Goal: Transaction & Acquisition: Subscribe to service/newsletter

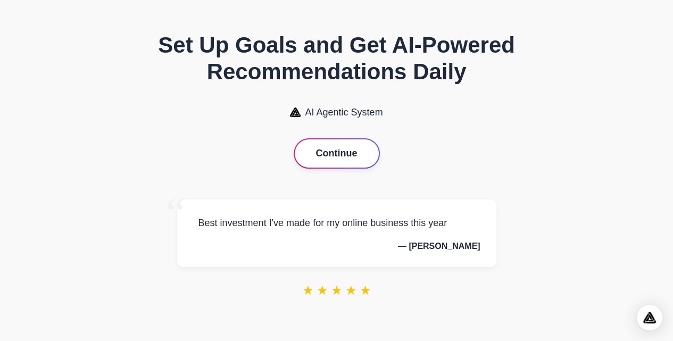
scroll to position [11, 0]
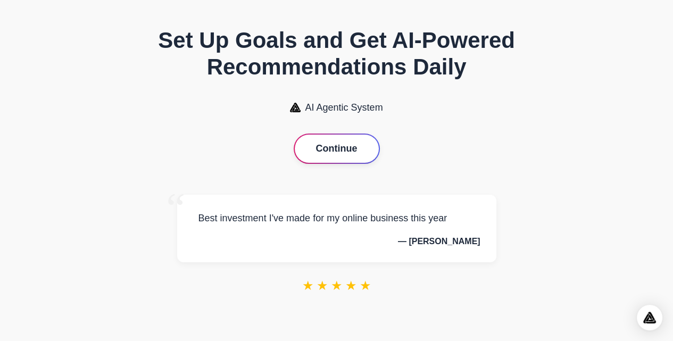
click at [324, 149] on button "Continue" at bounding box center [337, 149] width 84 height 28
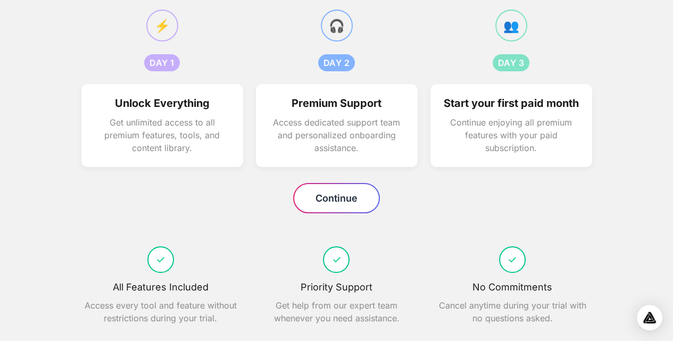
scroll to position [149, 0]
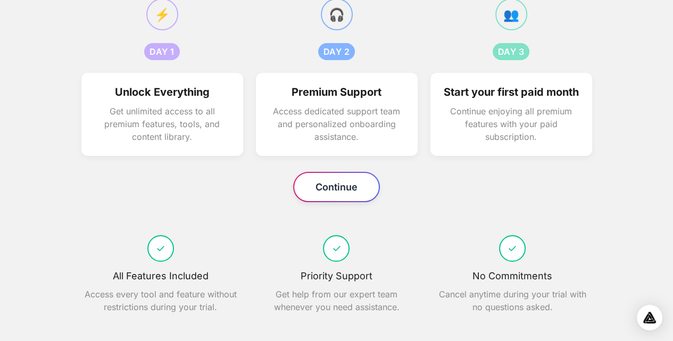
click at [314, 186] on button "Continue" at bounding box center [336, 187] width 85 height 28
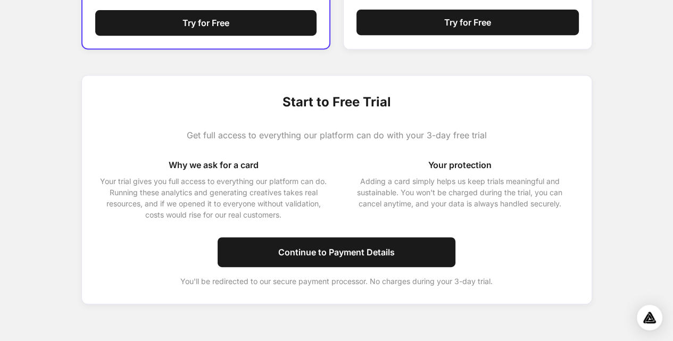
scroll to position [392, 0]
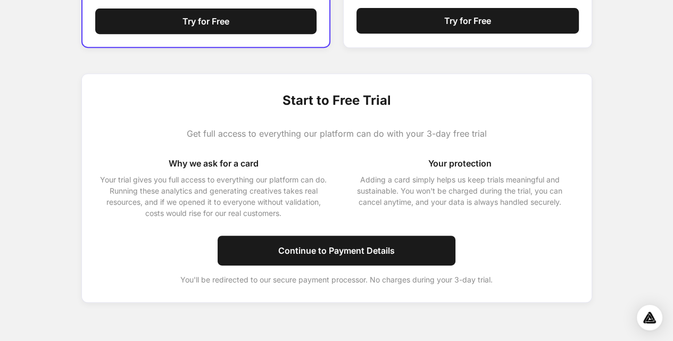
click at [302, 97] on span "Start to Free Trial" at bounding box center [336, 100] width 108 height 19
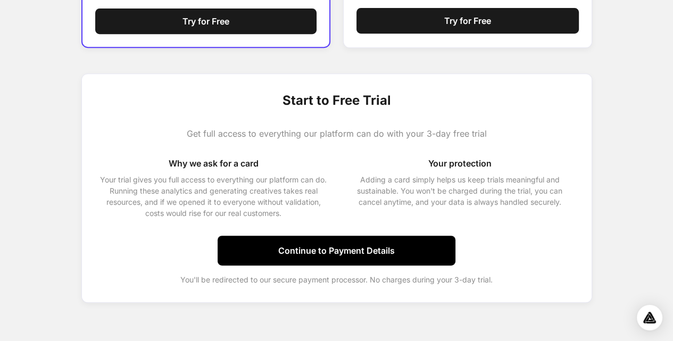
click at [300, 253] on button "Continue to Payment Details" at bounding box center [336, 251] width 238 height 30
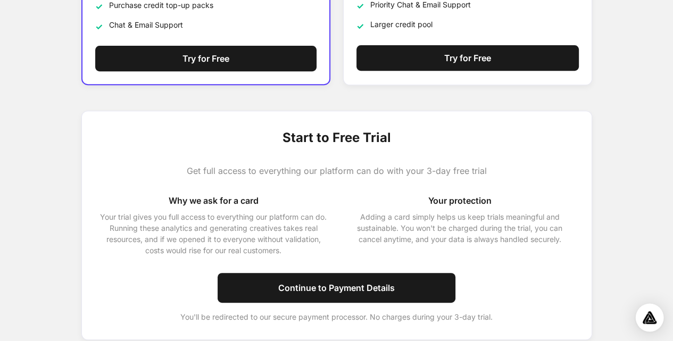
click at [647, 314] on img "Open Intercom Messenger" at bounding box center [649, 317] width 14 height 13
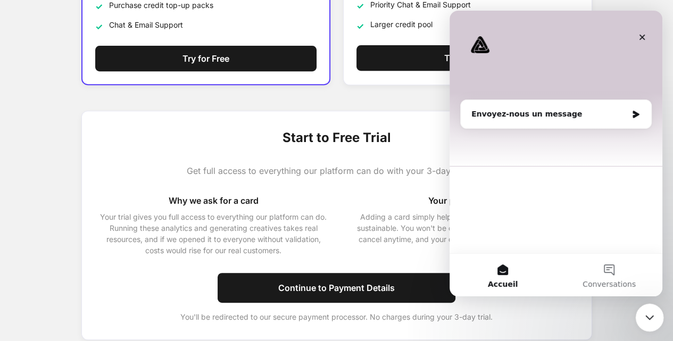
click at [649, 320] on icon "Fermer le Messenger Intercom" at bounding box center [647, 315] width 13 height 13
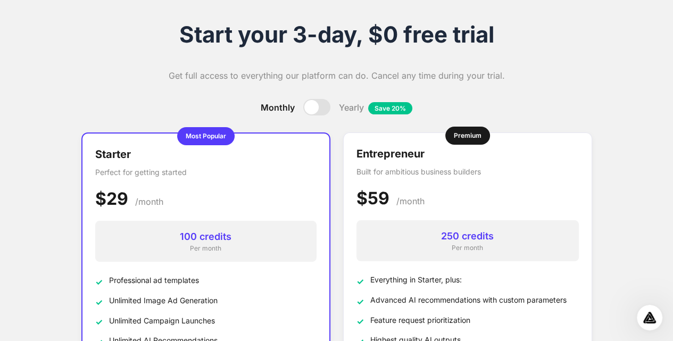
scroll to position [124, 0]
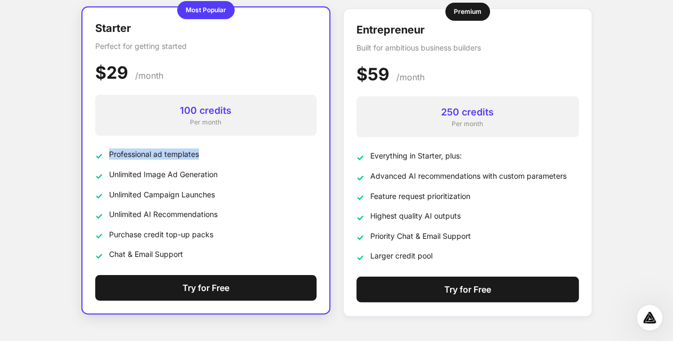
drag, startPoint x: 108, startPoint y: 153, endPoint x: 200, endPoint y: 152, distance: 91.5
click at [200, 152] on li "✓ Professional ad templates" at bounding box center [205, 155] width 221 height 14
drag, startPoint x: 110, startPoint y: 173, endPoint x: 168, endPoint y: 179, distance: 58.3
click at [209, 171] on span "Unlimited Image Ad Generation" at bounding box center [163, 174] width 108 height 11
drag, startPoint x: 112, startPoint y: 195, endPoint x: 204, endPoint y: 194, distance: 92.0
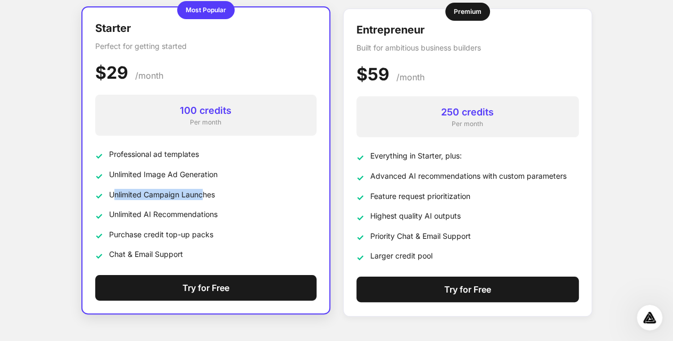
click at [204, 194] on span "Unlimited Campaign Launches" at bounding box center [162, 194] width 106 height 11
drag, startPoint x: 109, startPoint y: 213, endPoint x: 159, endPoint y: 224, distance: 51.2
click at [209, 213] on span "Unlimited AI Recommendations" at bounding box center [163, 213] width 108 height 11
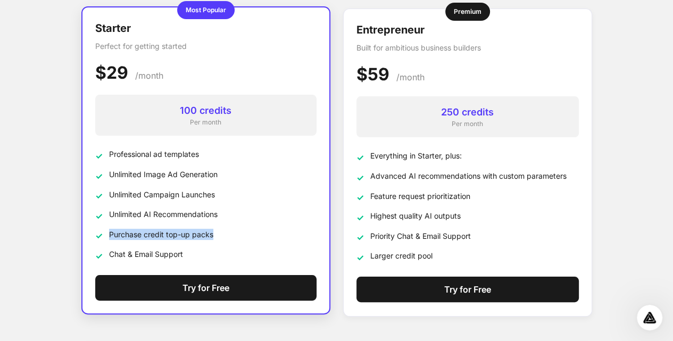
drag, startPoint x: 102, startPoint y: 234, endPoint x: 210, endPoint y: 230, distance: 108.0
click at [210, 230] on li "✓ Purchase credit top-up packs" at bounding box center [205, 236] width 221 height 14
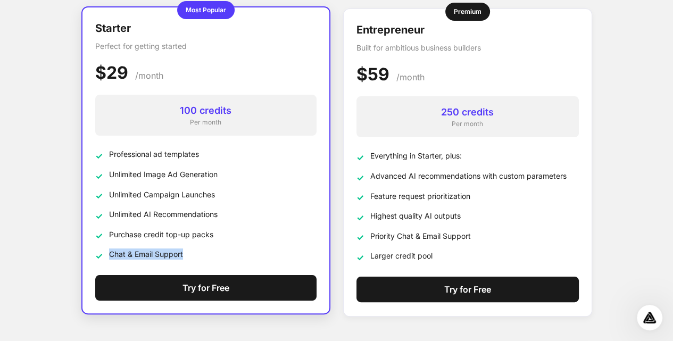
drag, startPoint x: 110, startPoint y: 249, endPoint x: 194, endPoint y: 245, distance: 84.1
click at [194, 245] on ul "✓ Professional ad templates ✓ Unlimited Image Ad Generation ✓ Unlimited Campaig…" at bounding box center [205, 205] width 221 height 114
